Goal: Find contact information: Find contact information

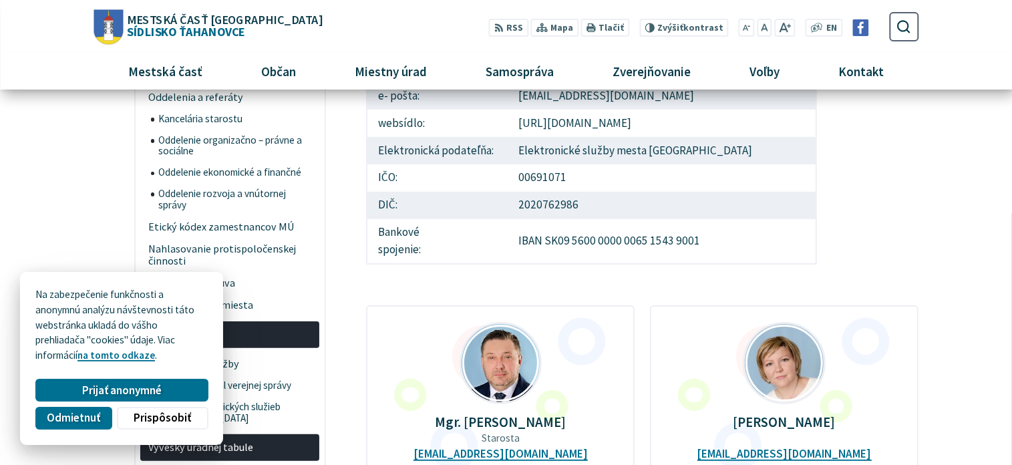
scroll to position [267, 0]
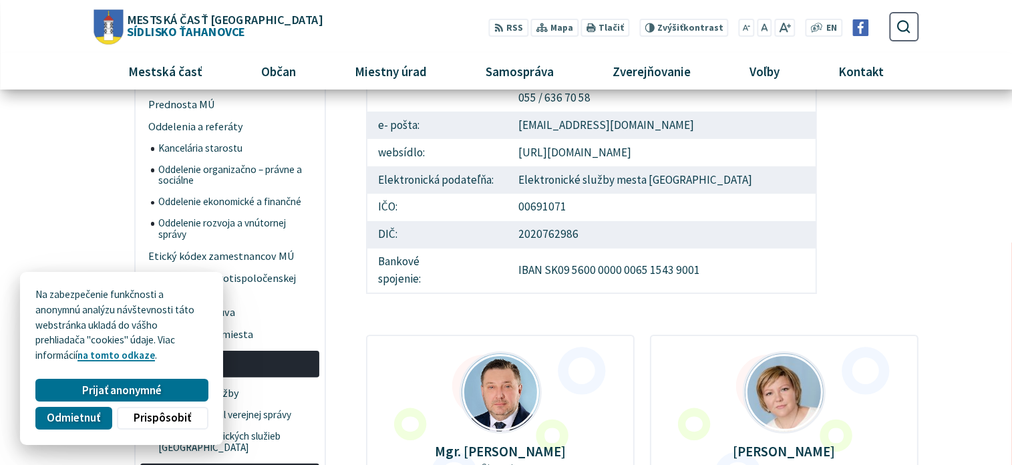
click at [92, 414] on span "Odmietnuť" at bounding box center [73, 418] width 53 height 14
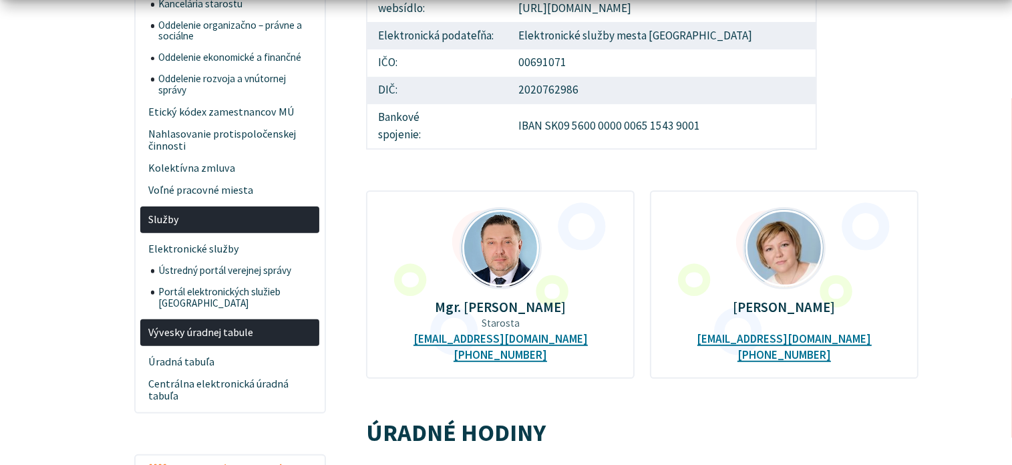
scroll to position [468, 0]
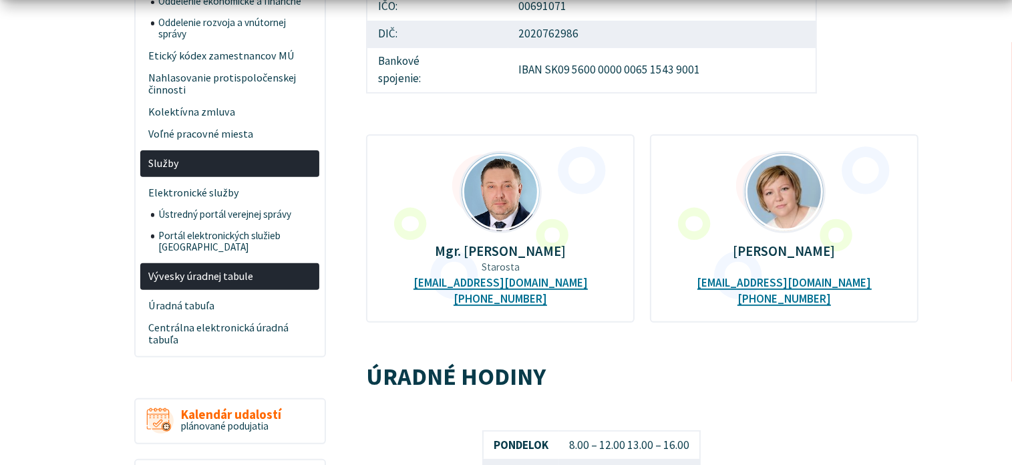
click at [164, 161] on span "Služby" at bounding box center [230, 163] width 164 height 22
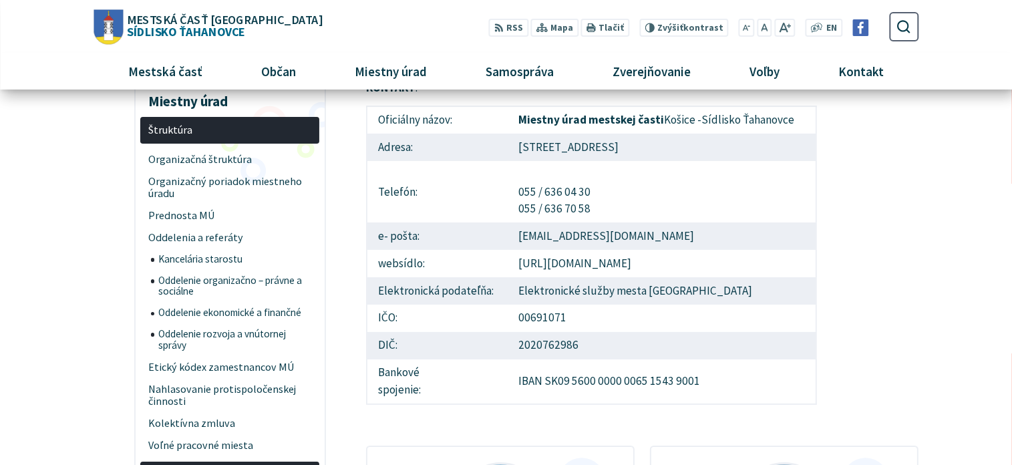
scroll to position [134, 0]
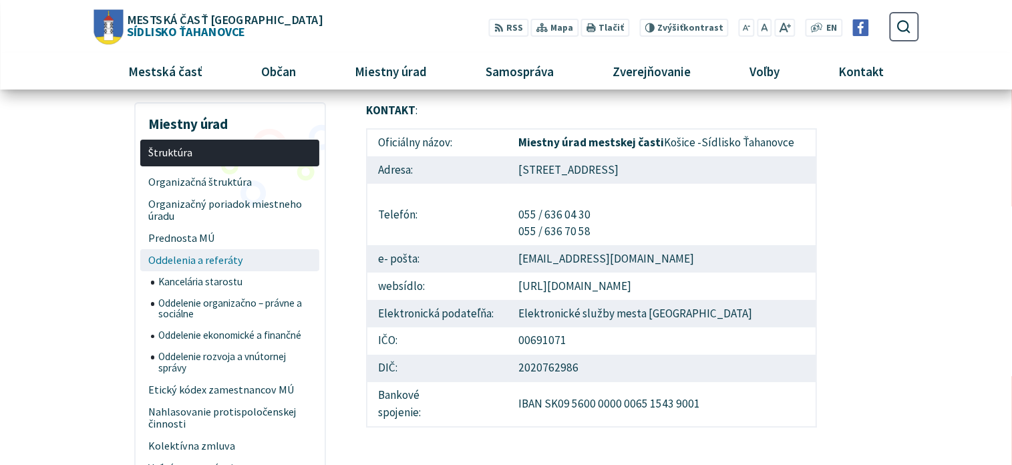
click at [230, 267] on span "Oddelenia a referáty" at bounding box center [230, 260] width 164 height 22
click at [855, 73] on span "Kontakt" at bounding box center [861, 71] width 55 height 36
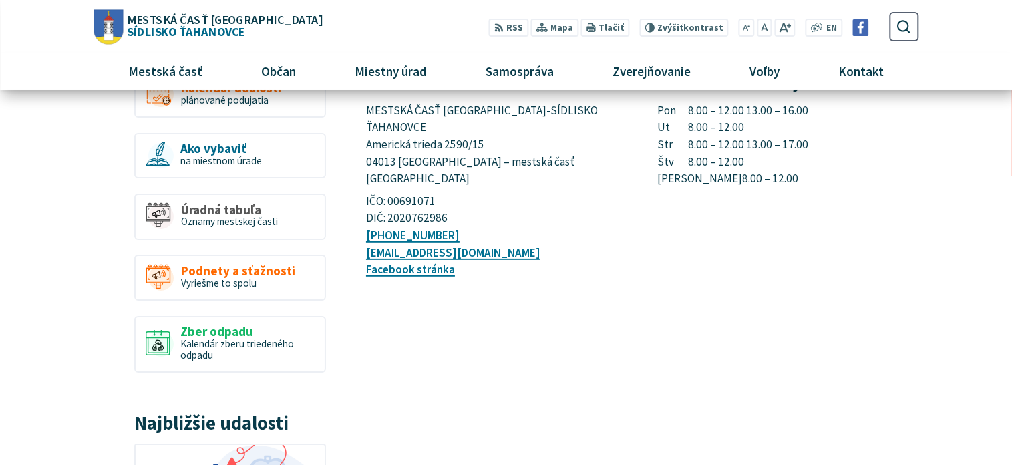
scroll to position [134, 0]
